Goal: Transaction & Acquisition: Book appointment/travel/reservation

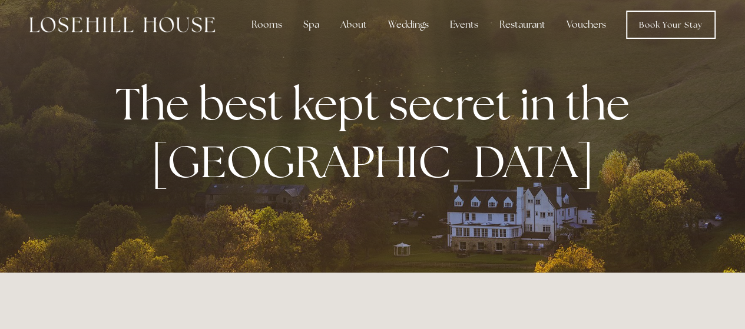
scroll to position [17, 0]
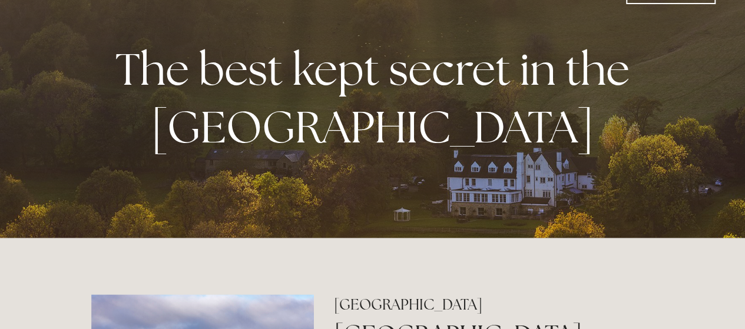
scroll to position [0, 0]
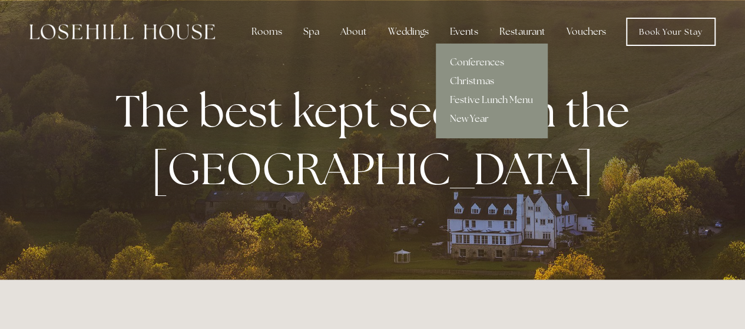
click at [481, 82] on link "Christmas" at bounding box center [491, 81] width 111 height 19
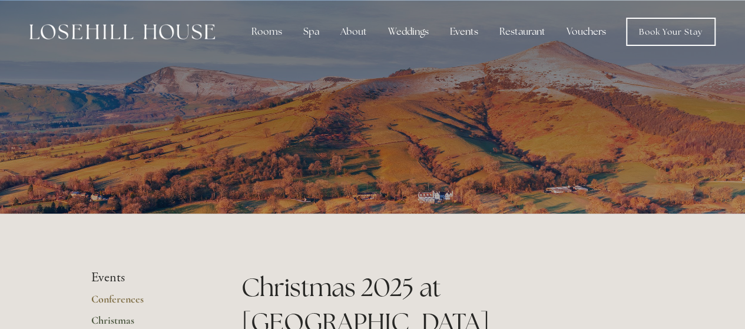
click at [589, 28] on link "Vouchers" at bounding box center [586, 32] width 58 height 24
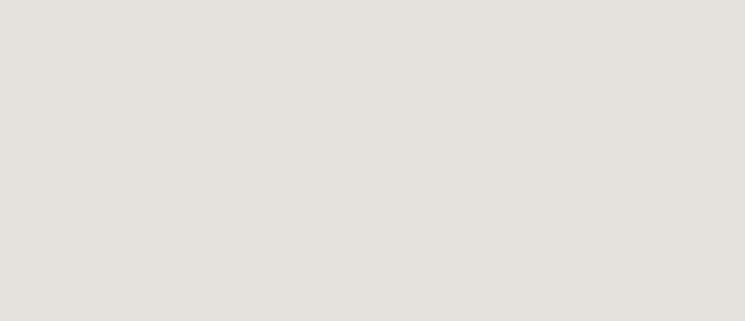
scroll to position [526, 0]
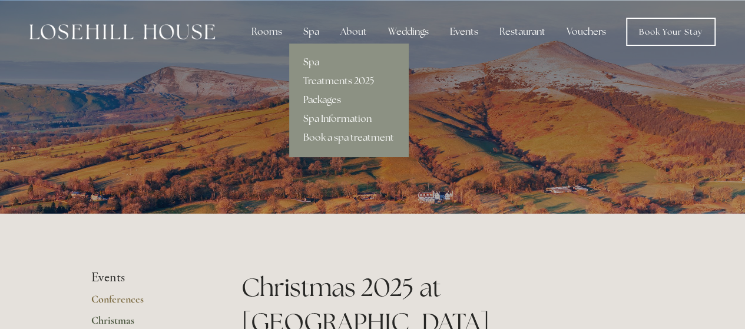
click at [326, 101] on link "Packages" at bounding box center [348, 100] width 119 height 19
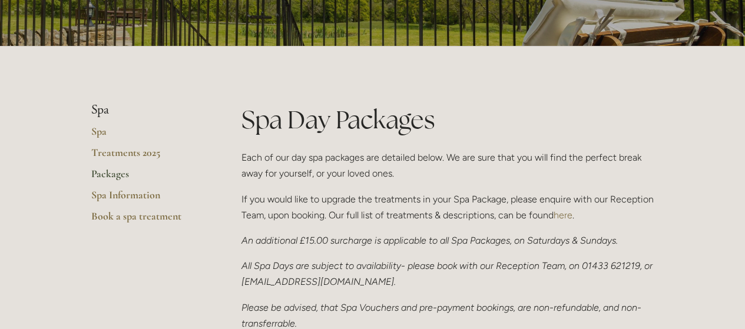
scroll to position [172, 0]
